Goal: Task Accomplishment & Management: Manage account settings

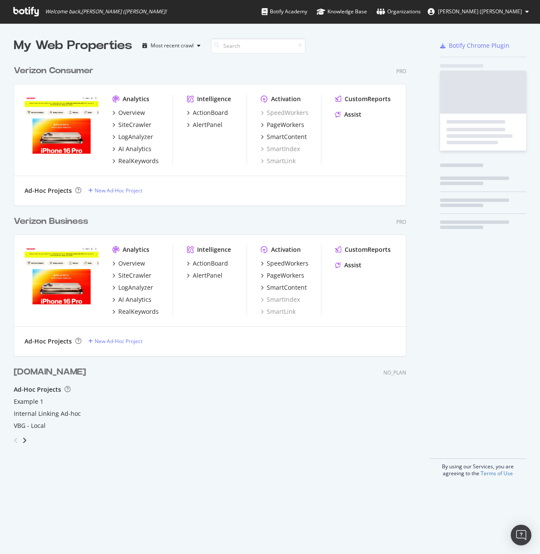
scroll to position [416, 393]
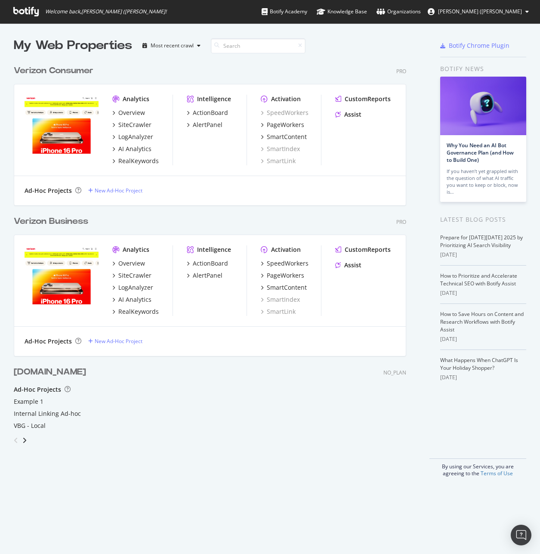
click at [503, 11] on span "Giovanni (Gio) Peguero" at bounding box center [480, 11] width 84 height 7
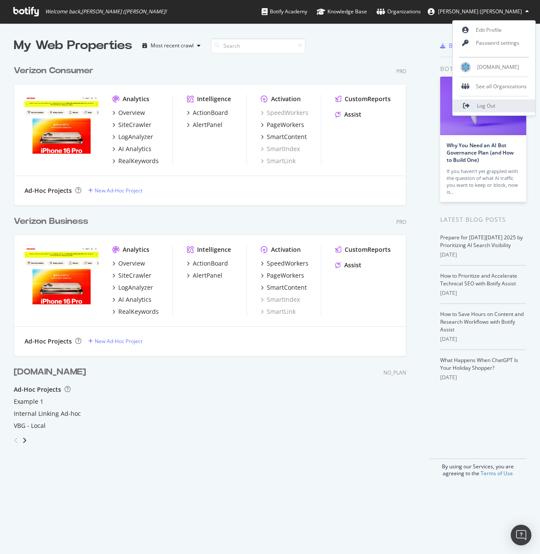
click at [482, 106] on span "Log Out" at bounding box center [486, 105] width 19 height 7
